Goal: Transaction & Acquisition: Purchase product/service

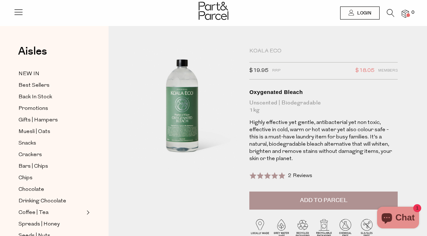
click at [274, 49] on div "Koala Eco" at bounding box center [323, 51] width 148 height 7
click at [270, 52] on div "Koala Eco" at bounding box center [323, 51] width 148 height 7
click at [271, 52] on div "Koala Eco" at bounding box center [323, 51] width 148 height 7
click at [264, 47] on div "Household Koala Eco $19.95 RRP $18.05 Members Available: In Stock Oxygenated Bl…" at bounding box center [267, 164] width 318 height 254
click at [271, 49] on div "Koala Eco" at bounding box center [323, 51] width 148 height 7
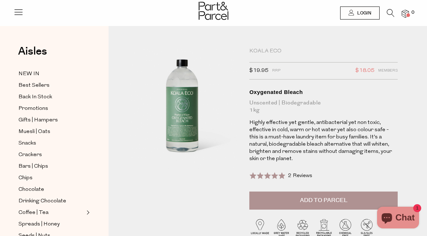
click at [275, 50] on div "Koala Eco" at bounding box center [323, 51] width 148 height 7
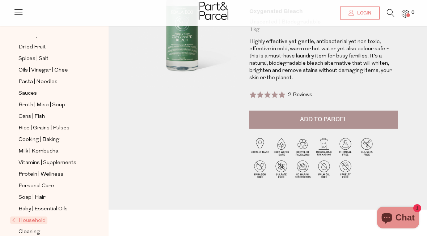
scroll to position [200, 0]
click at [27, 217] on link "Household" at bounding box center [48, 221] width 72 height 9
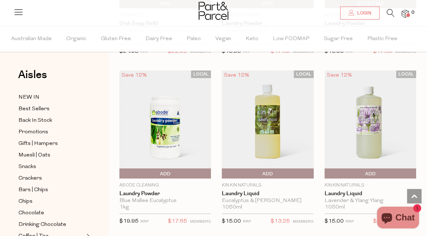
scroll to position [2260, 0]
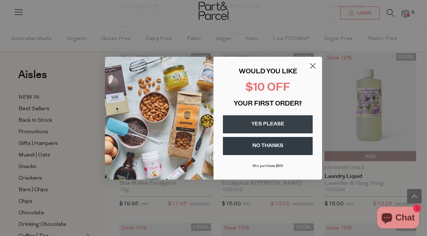
click at [314, 72] on circle "Close dialog" at bounding box center [313, 66] width 12 height 12
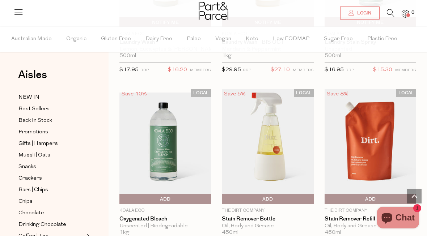
scroll to position [2565, 0]
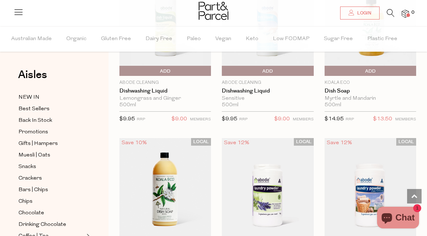
scroll to position [1974, 0]
